Goal: Transaction & Acquisition: Purchase product/service

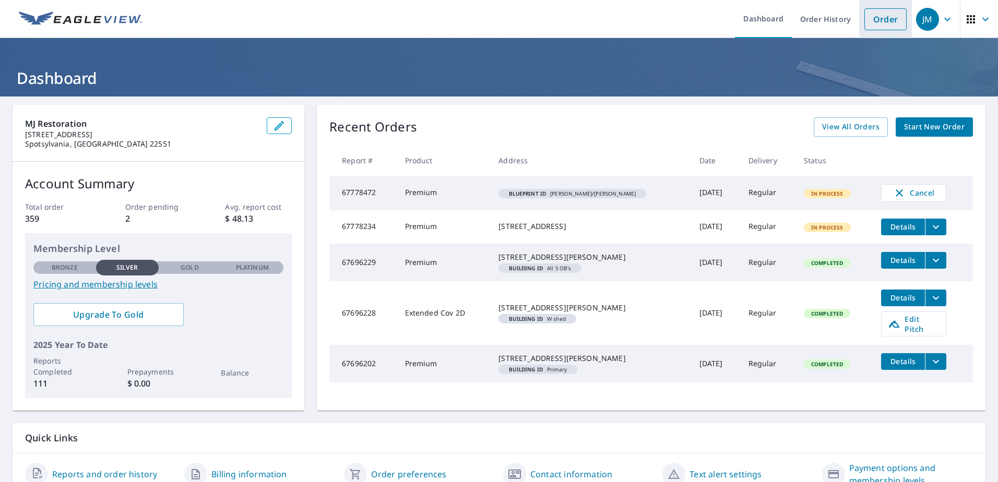
click at [880, 23] on link "Order" at bounding box center [885, 19] width 42 height 22
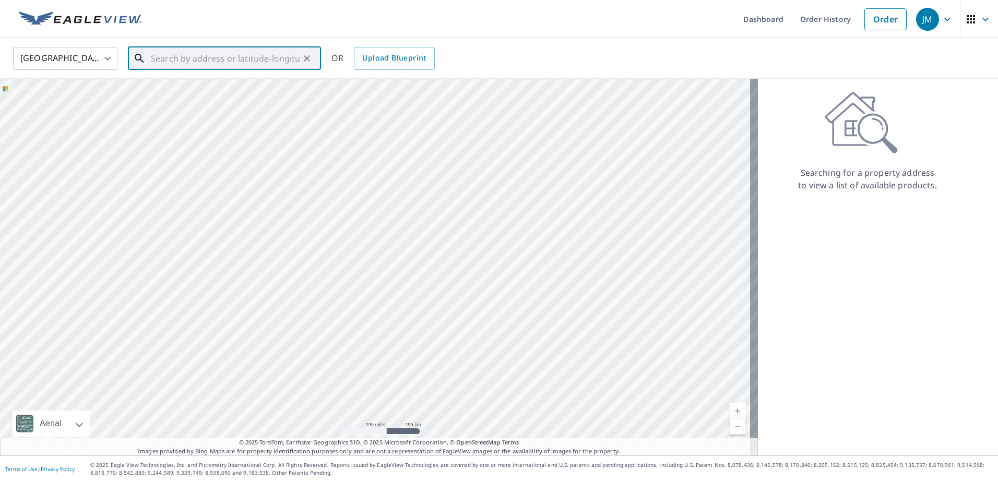
click at [183, 56] on input "text" at bounding box center [225, 58] width 149 height 29
click at [226, 87] on span "[STREET_ADDRESS][PERSON_NAME]" at bounding box center [231, 88] width 164 height 13
type input "[STREET_ADDRESS][PERSON_NAME]"
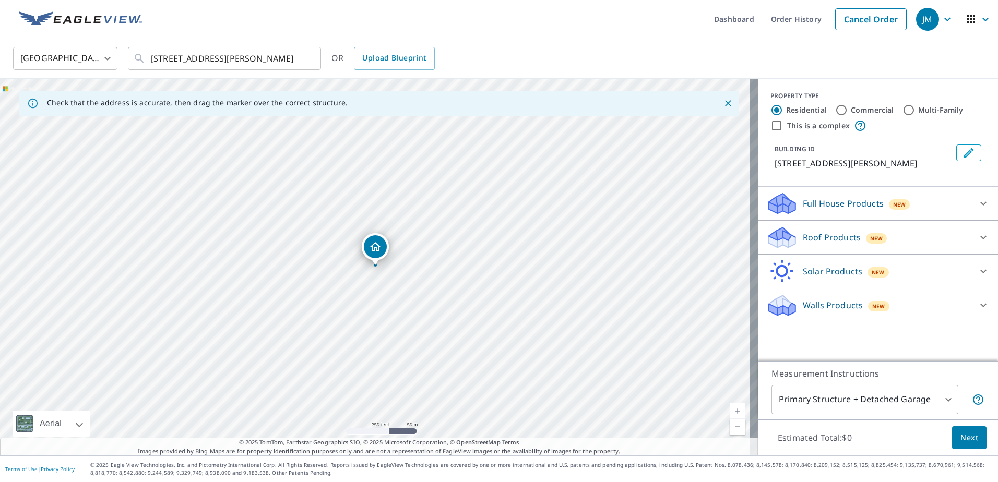
click at [830, 240] on p "Roof Products" at bounding box center [832, 237] width 58 height 13
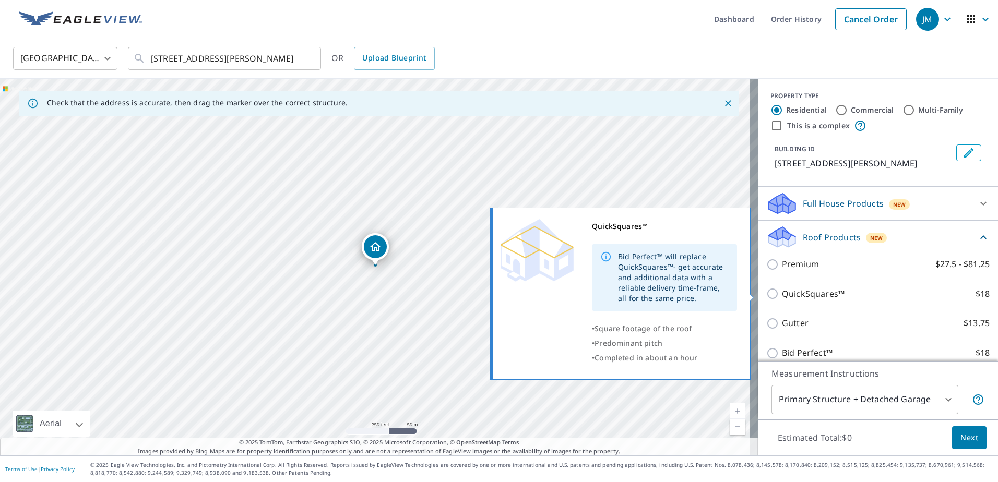
click at [812, 289] on p "QuickSquares™" at bounding box center [813, 294] width 63 height 13
click at [782, 289] on input "QuickSquares™ $18" at bounding box center [774, 294] width 16 height 13
checkbox input "true"
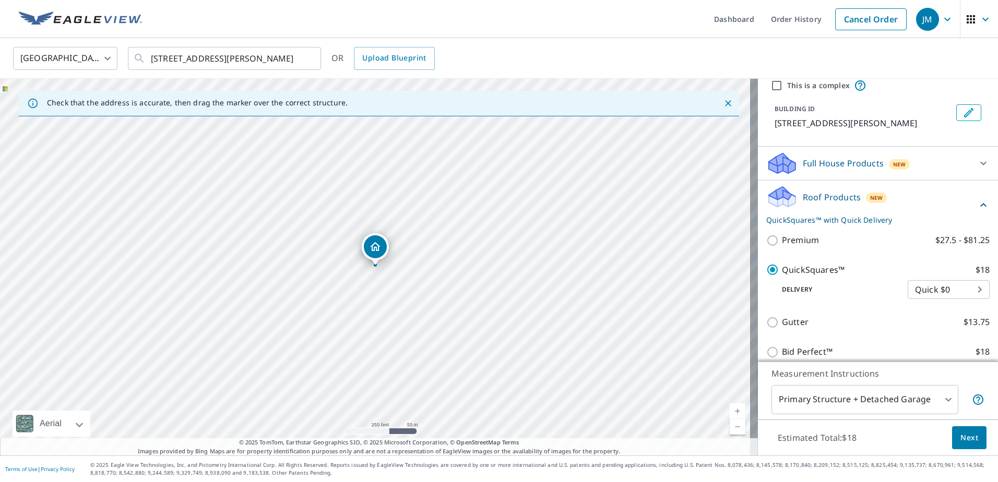
scroll to position [104, 0]
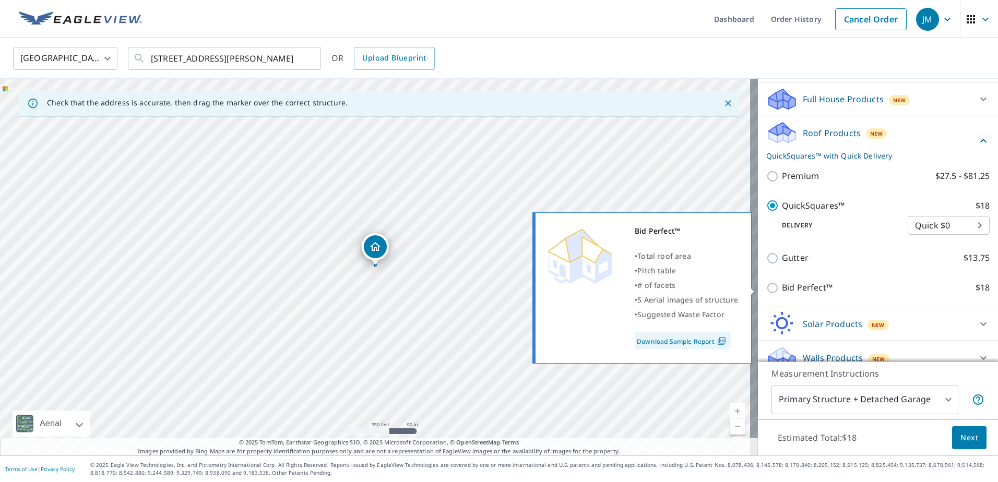
click at [782, 286] on p "Bid Perfect™" at bounding box center [807, 287] width 51 height 13
click at [774, 286] on input "Bid Perfect™ $18" at bounding box center [774, 288] width 16 height 13
checkbox input "true"
checkbox input "false"
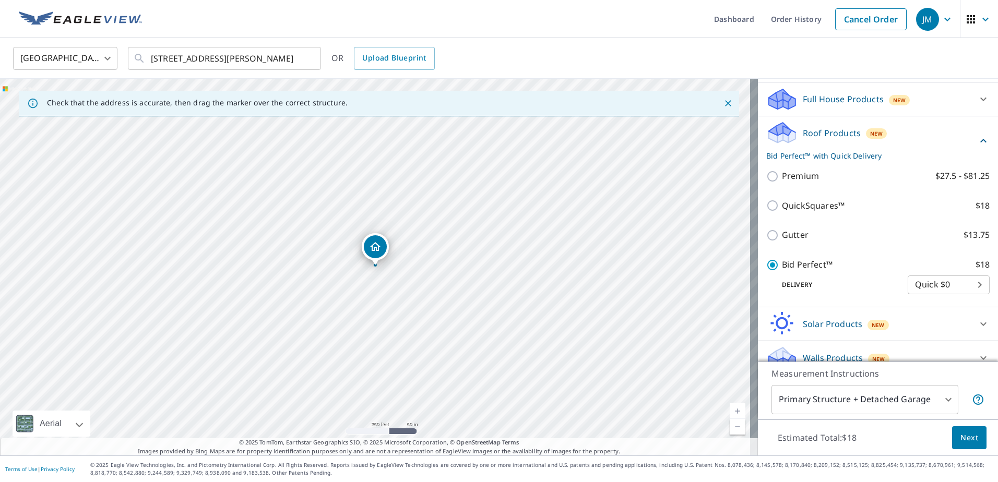
click at [969, 441] on span "Next" at bounding box center [970, 438] width 18 height 13
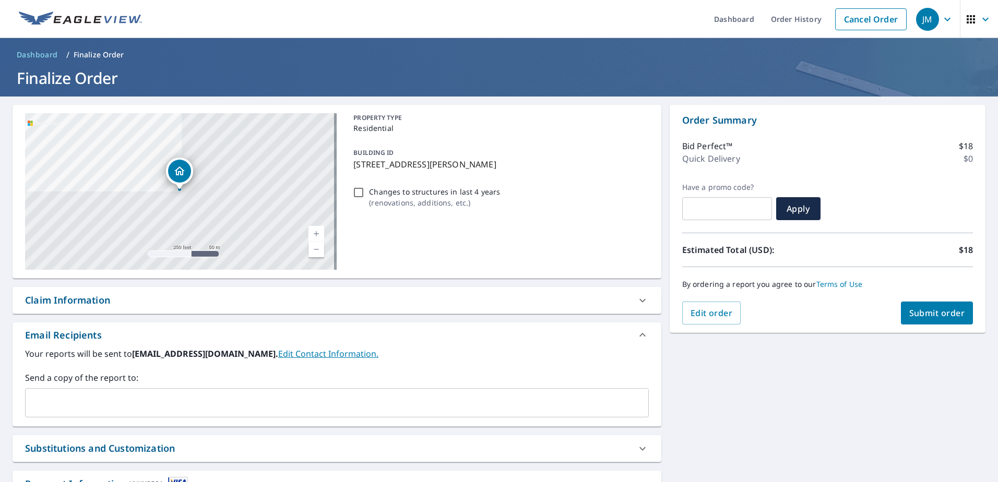
click at [938, 359] on div "[STREET_ADDRESS][PERSON_NAME] Aerial Road A standard road map Aerial A detailed…" at bounding box center [499, 318] width 998 height 442
click at [922, 313] on span "Submit order" at bounding box center [937, 312] width 56 height 11
